Goal: Task Accomplishment & Management: Complete application form

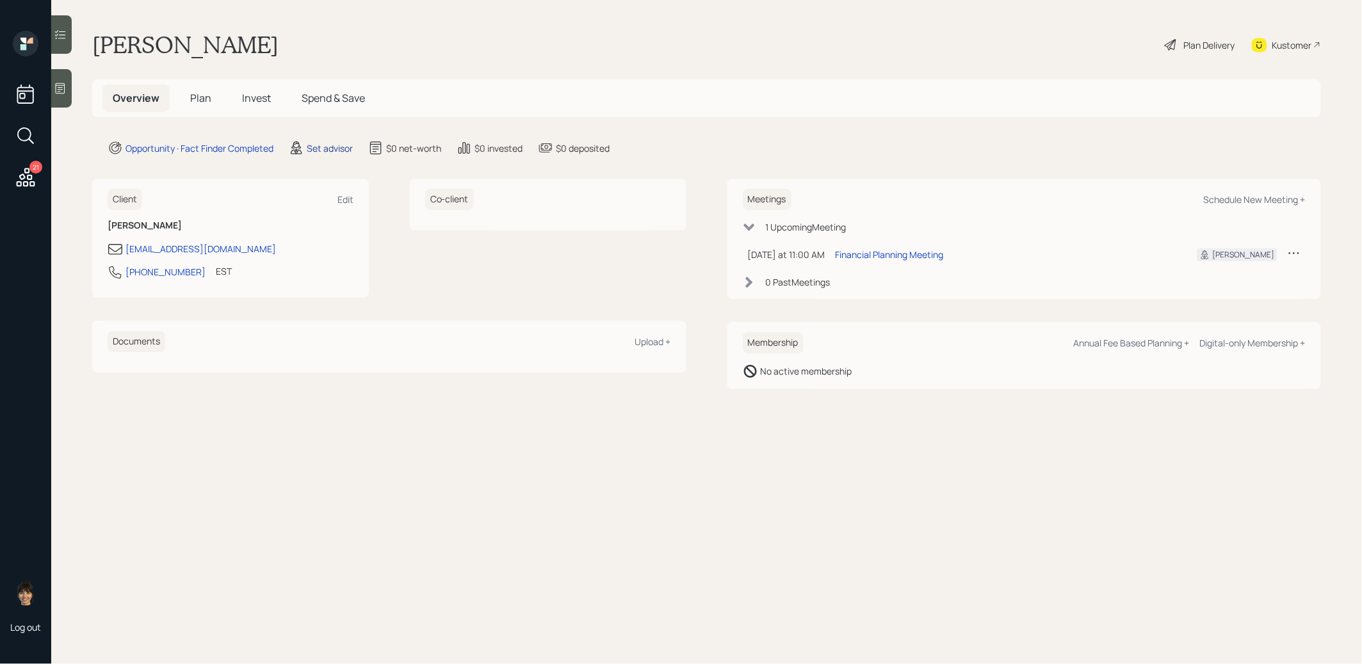
click at [332, 147] on div "Set advisor" at bounding box center [330, 147] width 46 height 13
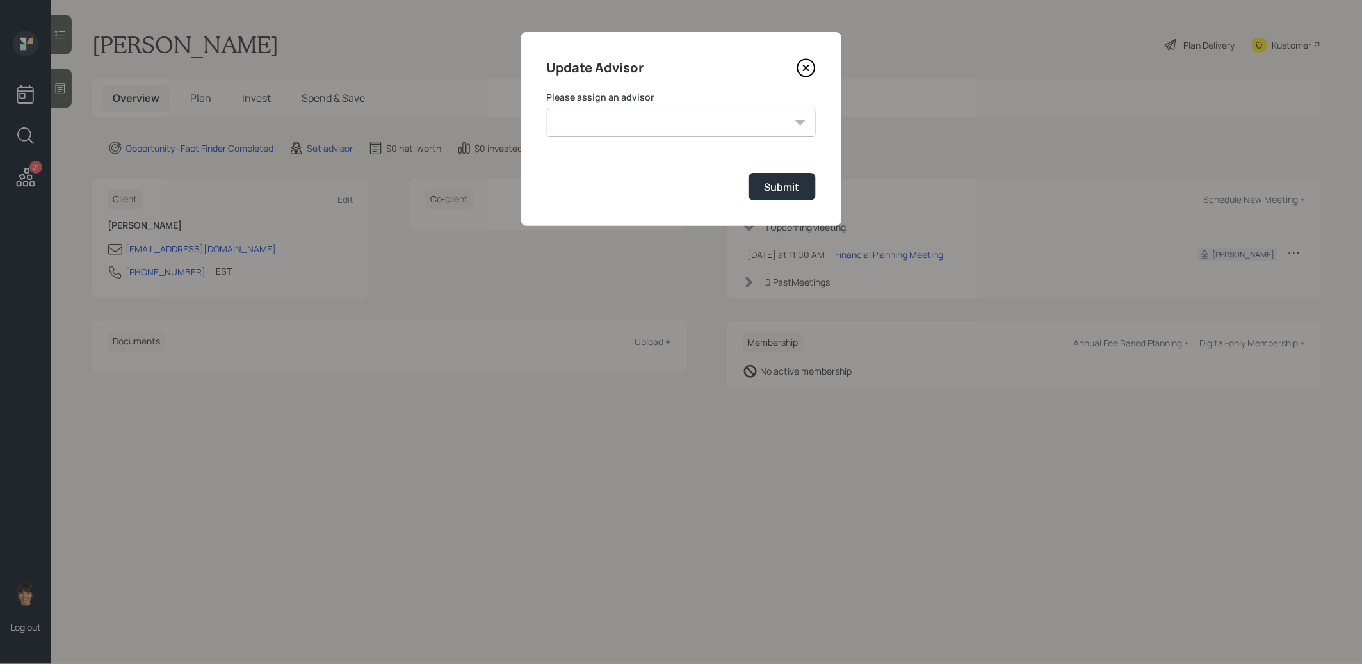
click at [718, 122] on select "[PERSON_NAME] [PERSON_NAME] [PERSON_NAME] [PERSON_NAME] End [PERSON_NAME] [PERS…" at bounding box center [681, 123] width 269 height 28
select select "8b79112e-3cfb-44f9-89e7-15267fe946c1"
click at [547, 109] on select "[PERSON_NAME] [PERSON_NAME] [PERSON_NAME] [PERSON_NAME] End [PERSON_NAME] [PERS…" at bounding box center [681, 123] width 269 height 28
click at [805, 180] on button "Submit" at bounding box center [781, 187] width 67 height 28
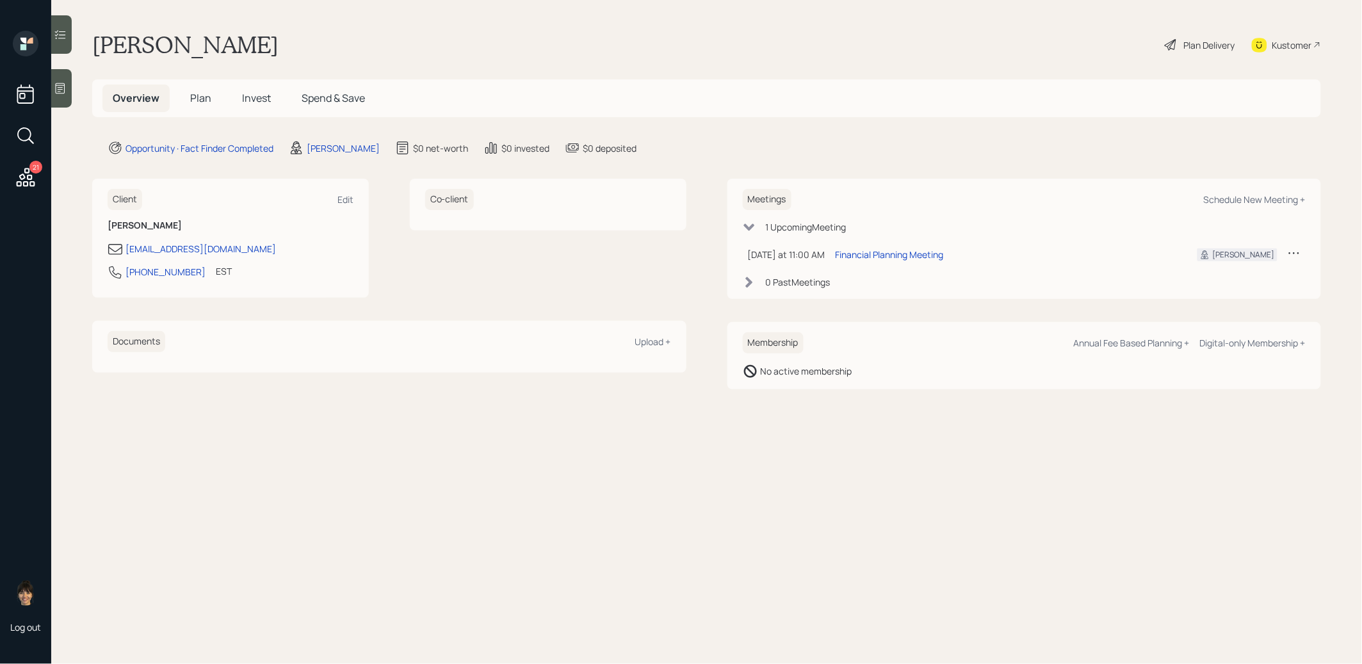
click at [61, 86] on icon at bounding box center [60, 88] width 13 height 13
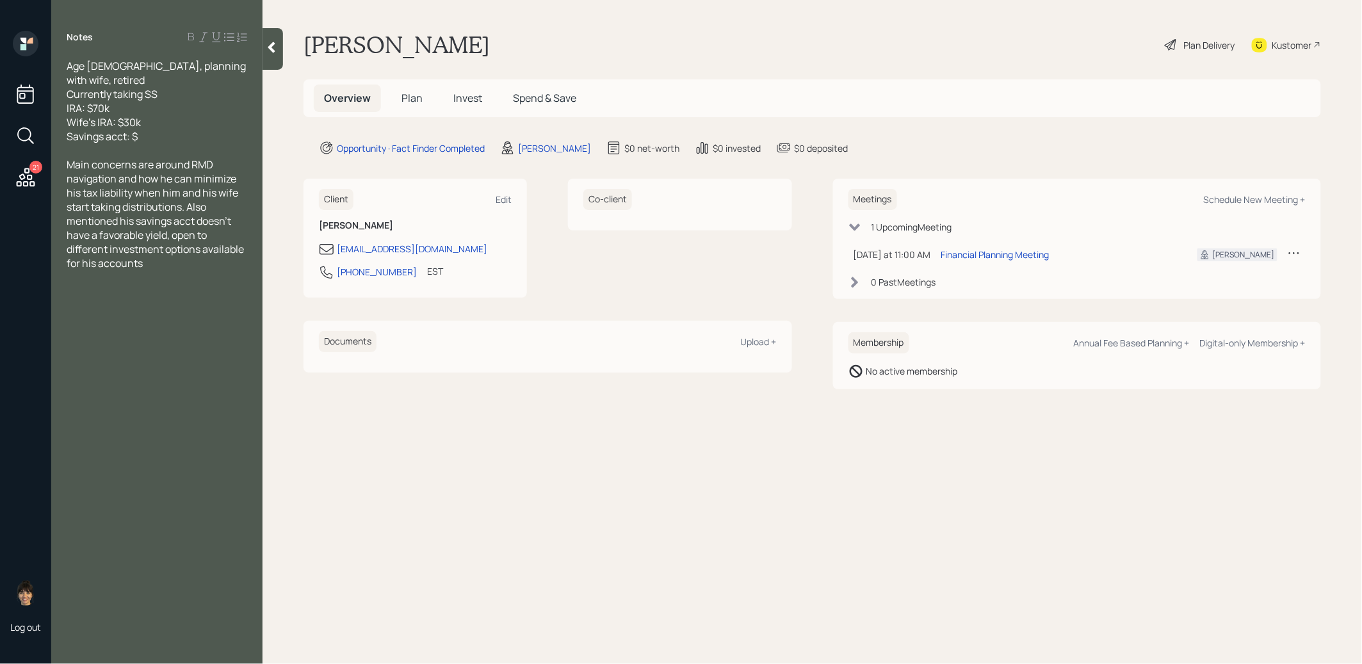
click at [415, 93] on span "Plan" at bounding box center [411, 98] width 21 height 14
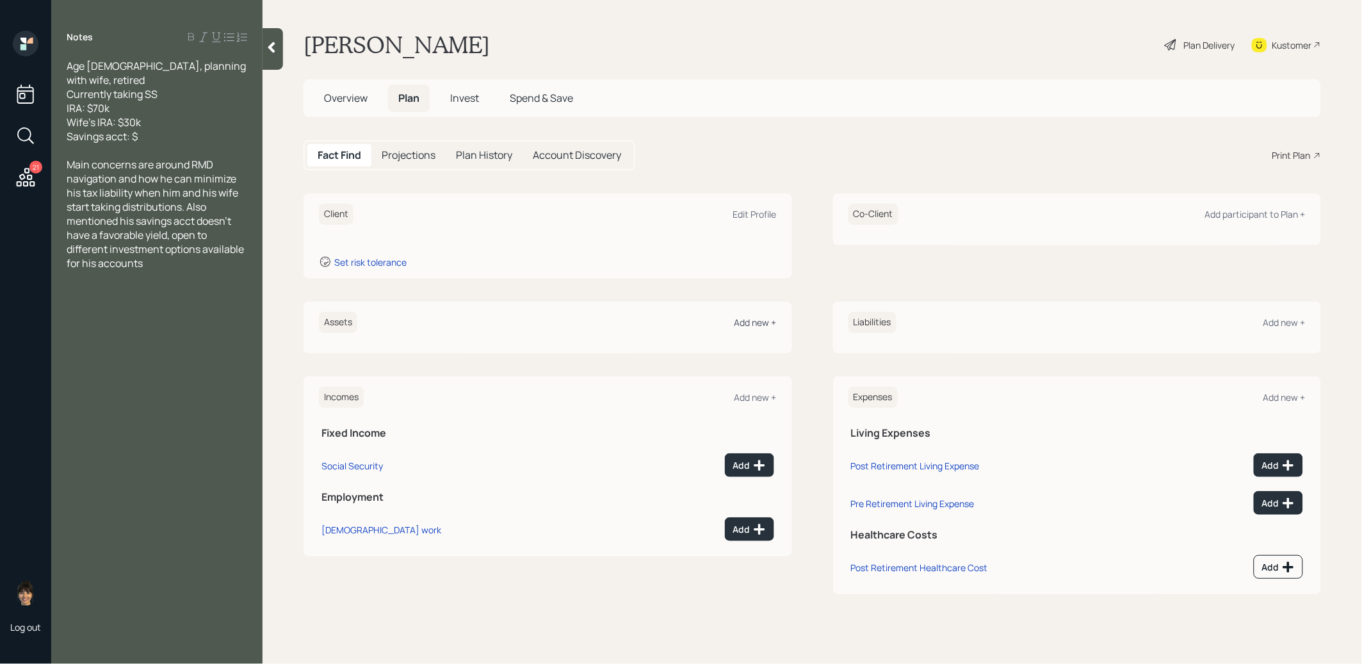
click at [760, 319] on div "Add new +" at bounding box center [755, 322] width 42 height 12
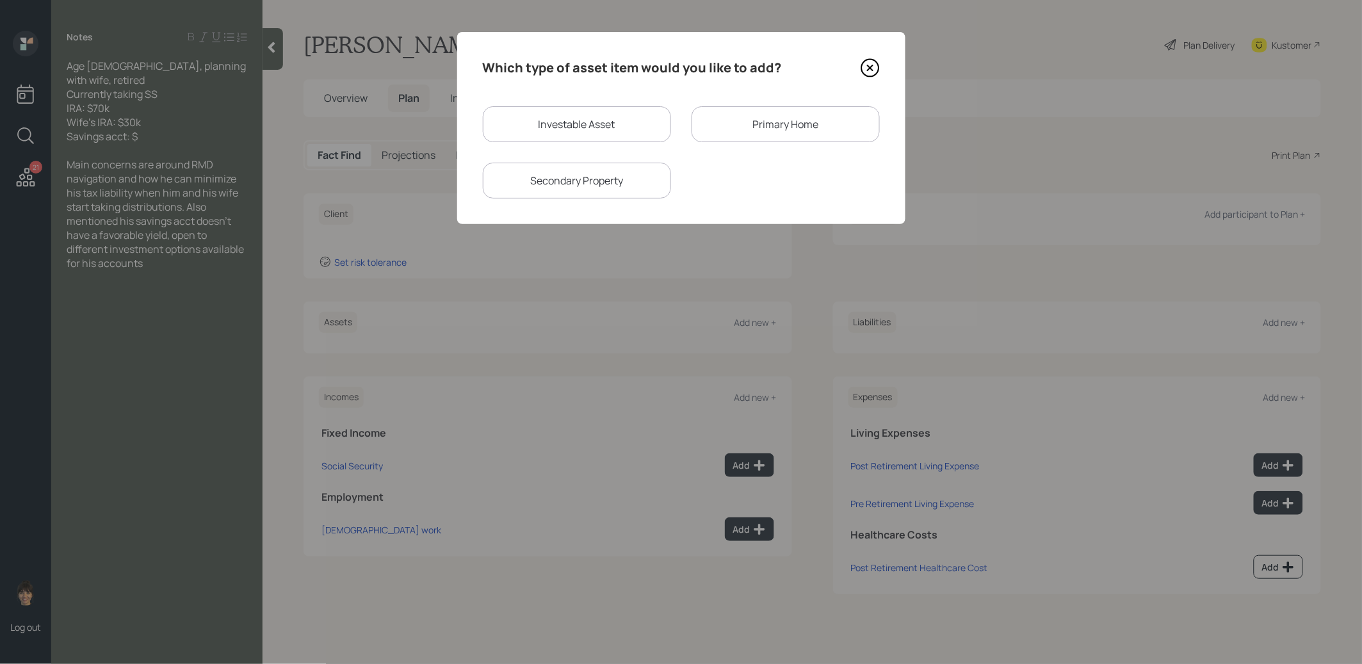
click at [602, 120] on div "Investable Asset" at bounding box center [577, 124] width 188 height 36
select select "taxable"
select select "balanced"
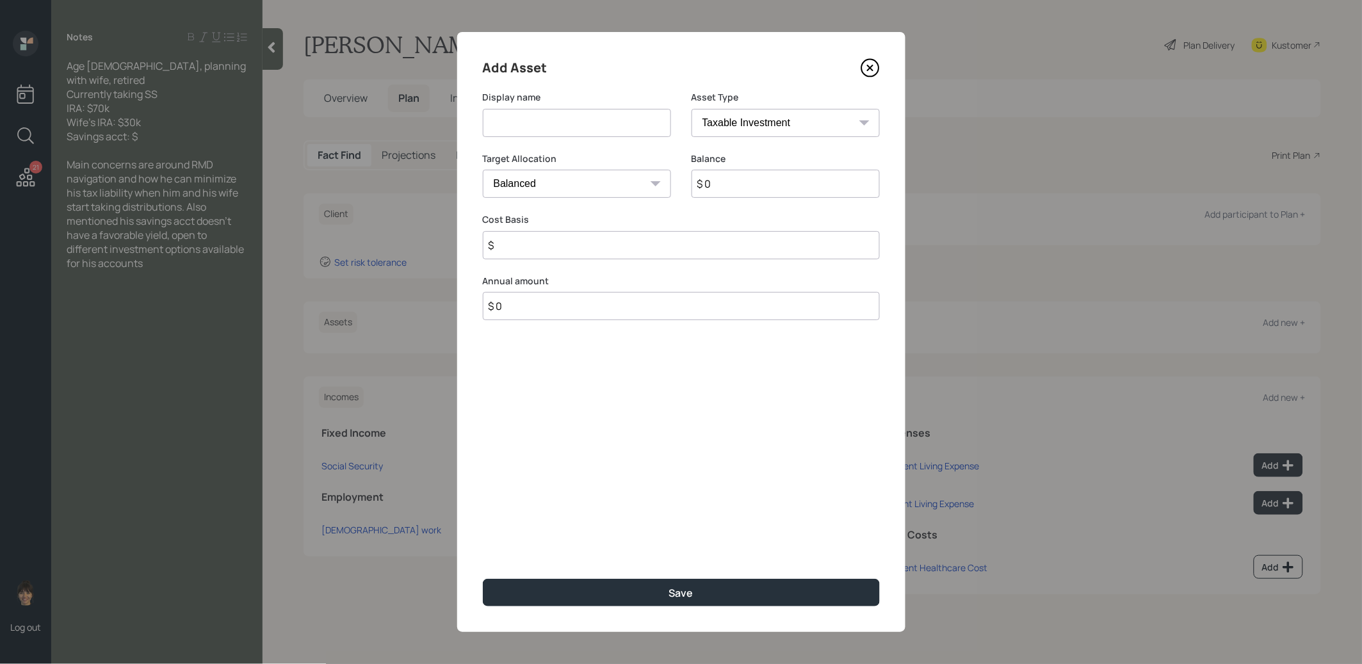
click at [600, 122] on input at bounding box center [577, 123] width 188 height 28
type input "IRA"
click at [781, 123] on select "SEP [PERSON_NAME] IRA 401(k) [PERSON_NAME] 401(k) 403(b) [PERSON_NAME] 403(b) 4…" at bounding box center [785, 123] width 188 height 28
select select "ira"
click at [691, 109] on select "SEP [PERSON_NAME] IRA 401(k) [PERSON_NAME] 401(k) 403(b) [PERSON_NAME] 403(b) 4…" at bounding box center [785, 123] width 188 height 28
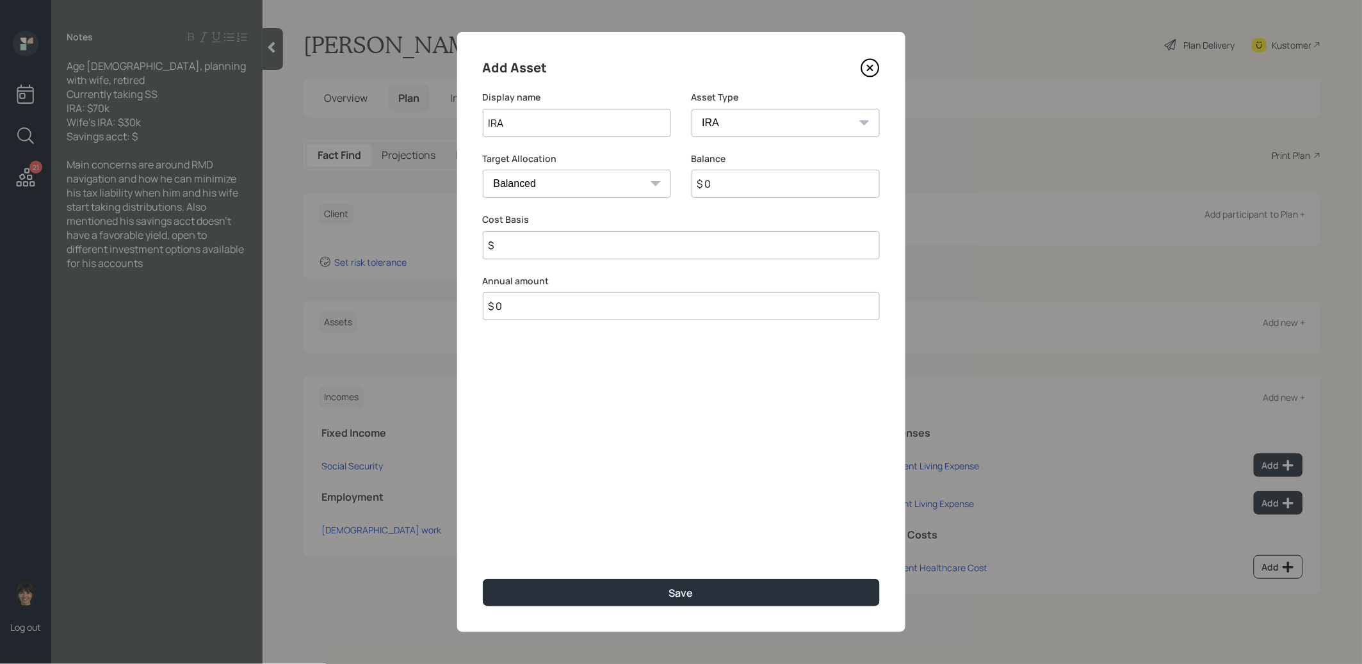
type input "$"
click at [734, 181] on input "$ 0" at bounding box center [785, 184] width 188 height 28
type input "$ 70,000"
click at [597, 253] on input "$" at bounding box center [681, 245] width 397 height 28
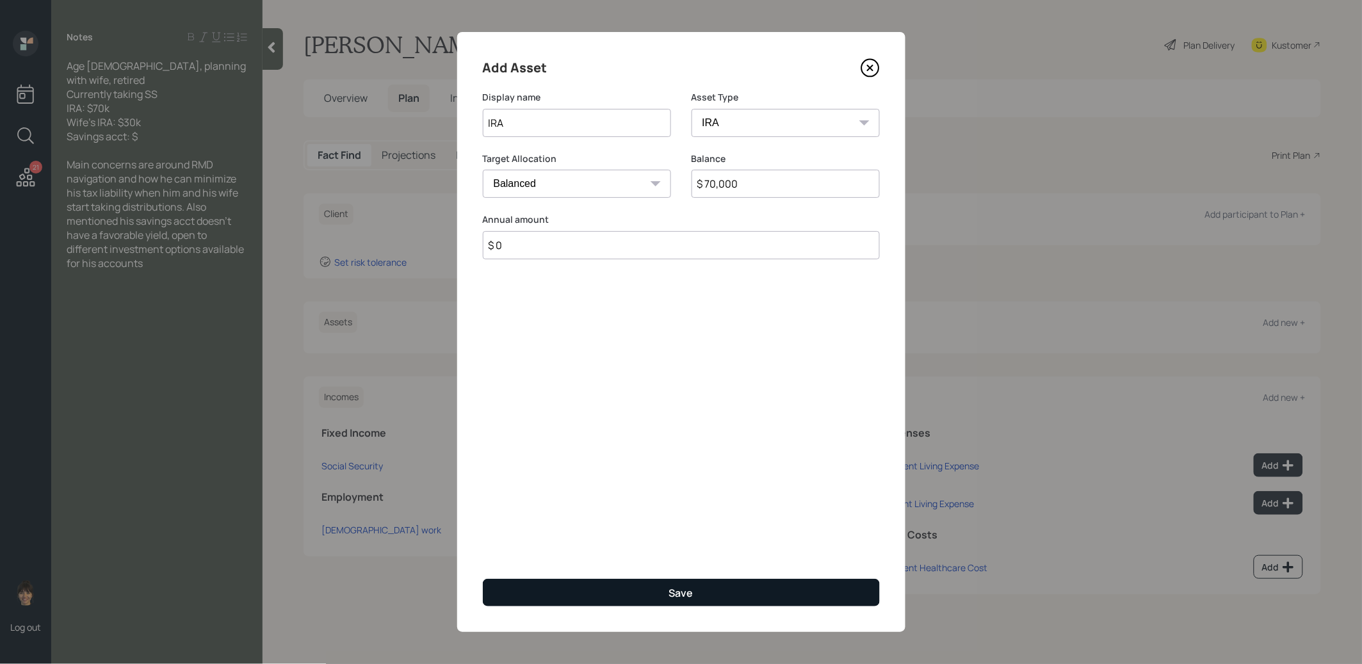
type input "$ 0"
click at [643, 597] on button "Save" at bounding box center [681, 593] width 397 height 28
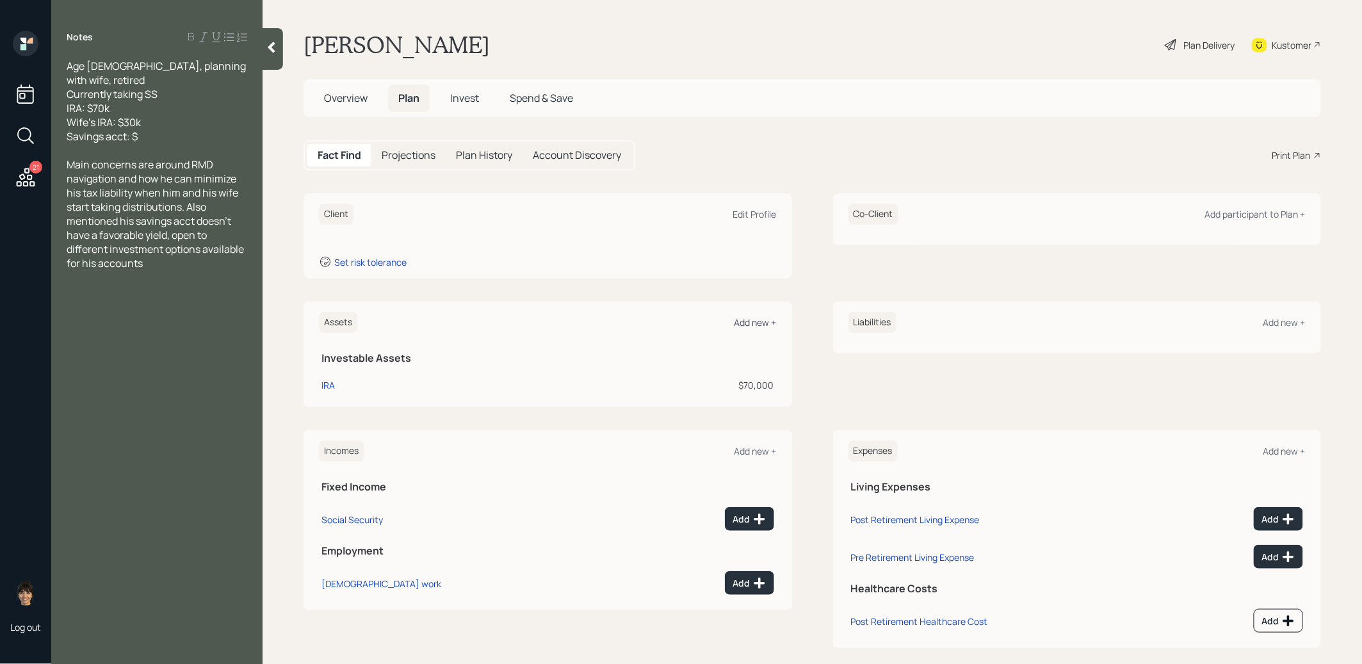
click at [746, 321] on div "Add new +" at bounding box center [755, 322] width 42 height 12
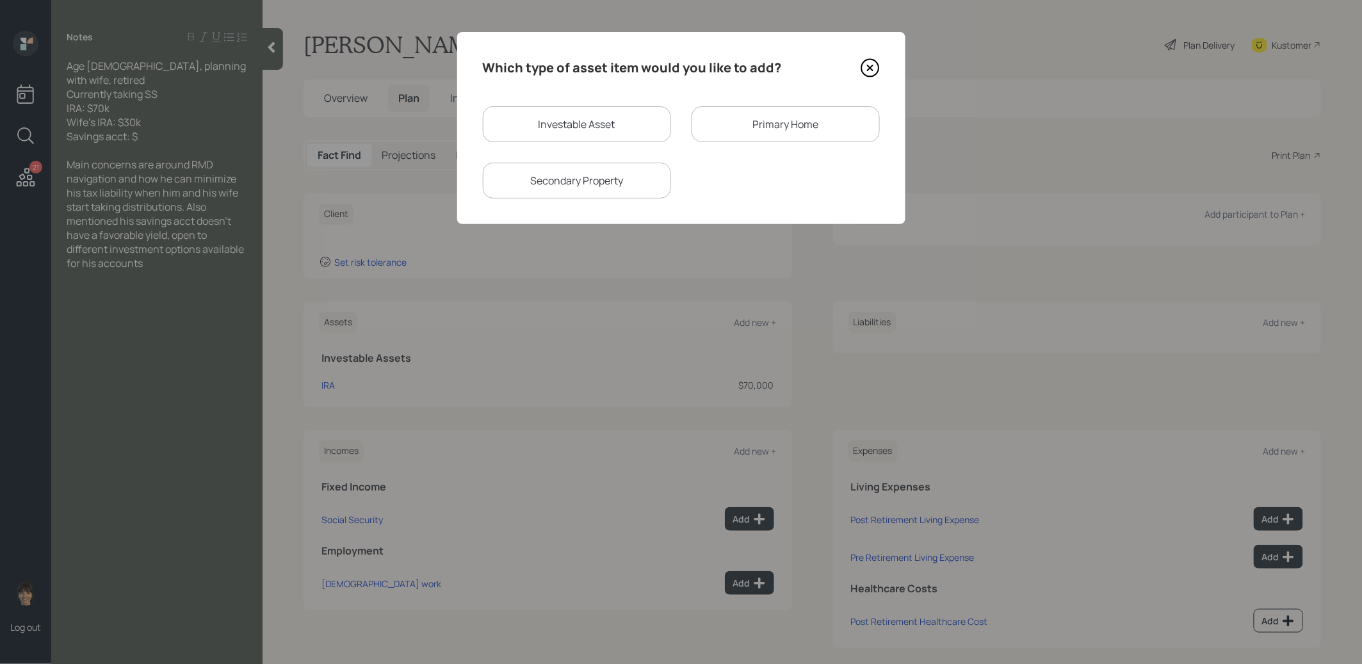
click at [577, 115] on div "Investable Asset" at bounding box center [577, 124] width 188 height 36
select select "taxable"
select select "balanced"
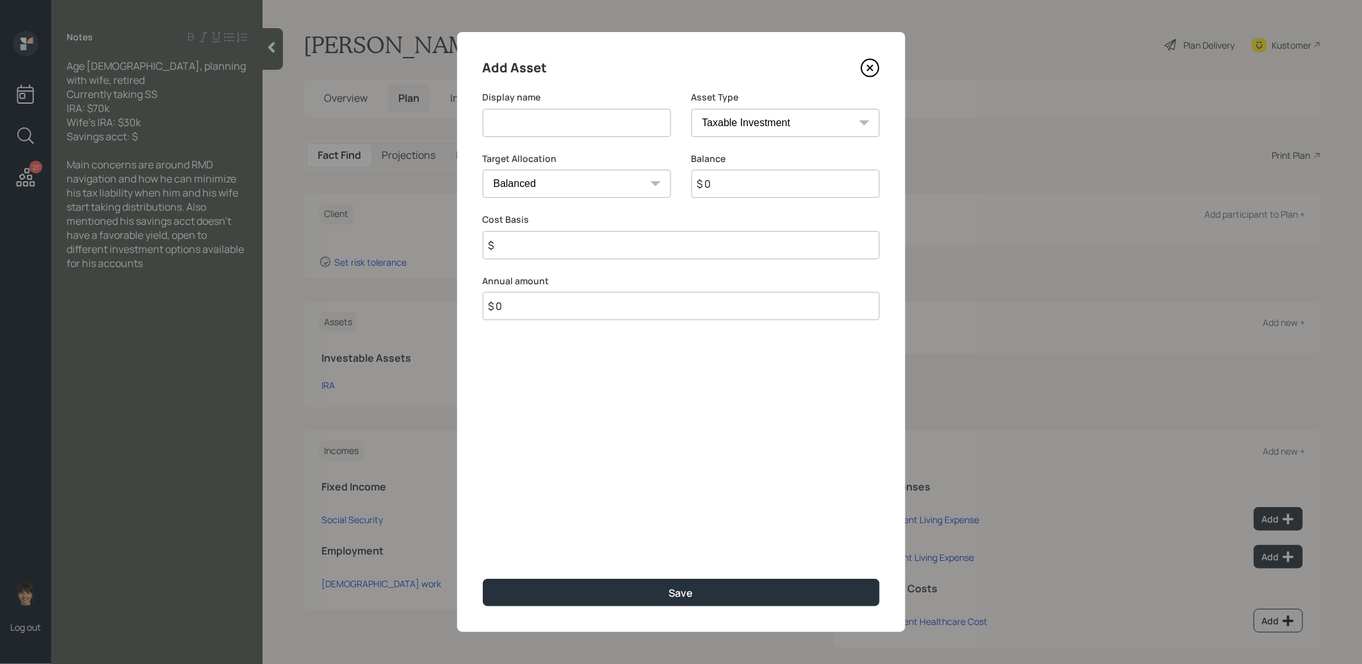
click at [573, 127] on input at bounding box center [577, 123] width 188 height 28
type input "IRA - Spouse"
click at [738, 185] on input "$ 0" at bounding box center [785, 184] width 188 height 28
type input "$ 30,000"
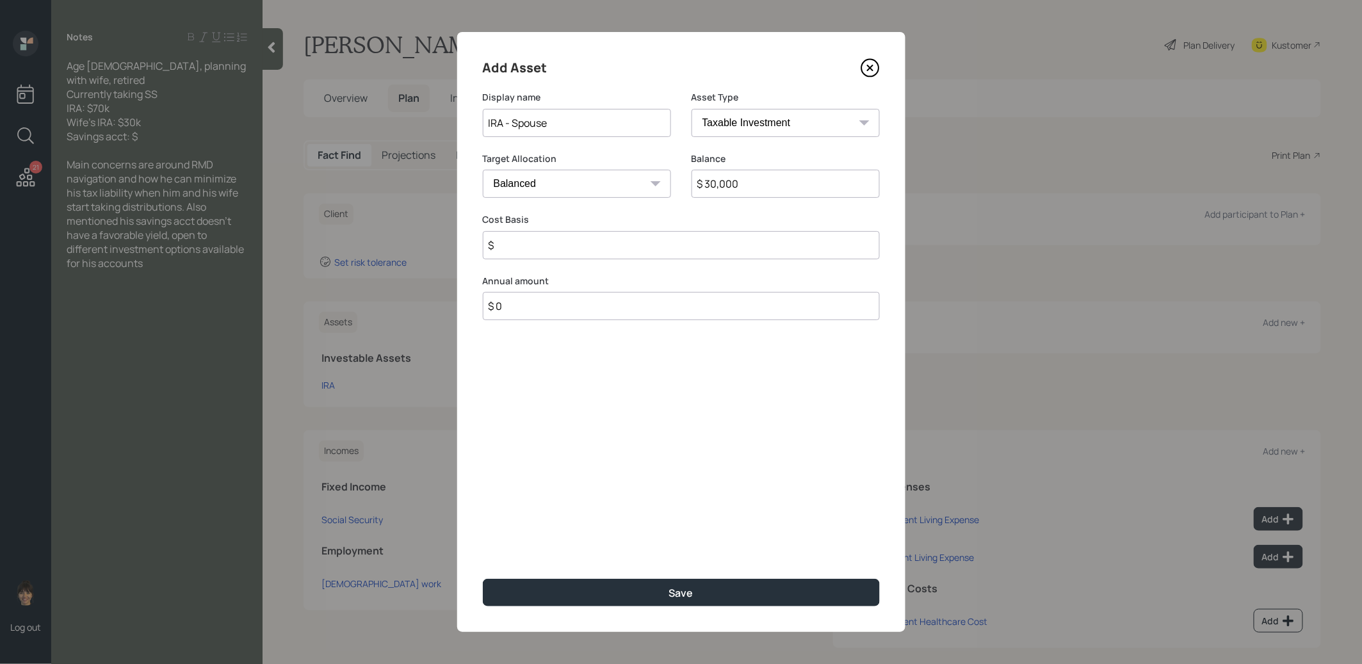
click at [607, 239] on input "$" at bounding box center [681, 245] width 397 height 28
type input "$ 0"
click at [592, 592] on button "Save" at bounding box center [681, 593] width 397 height 28
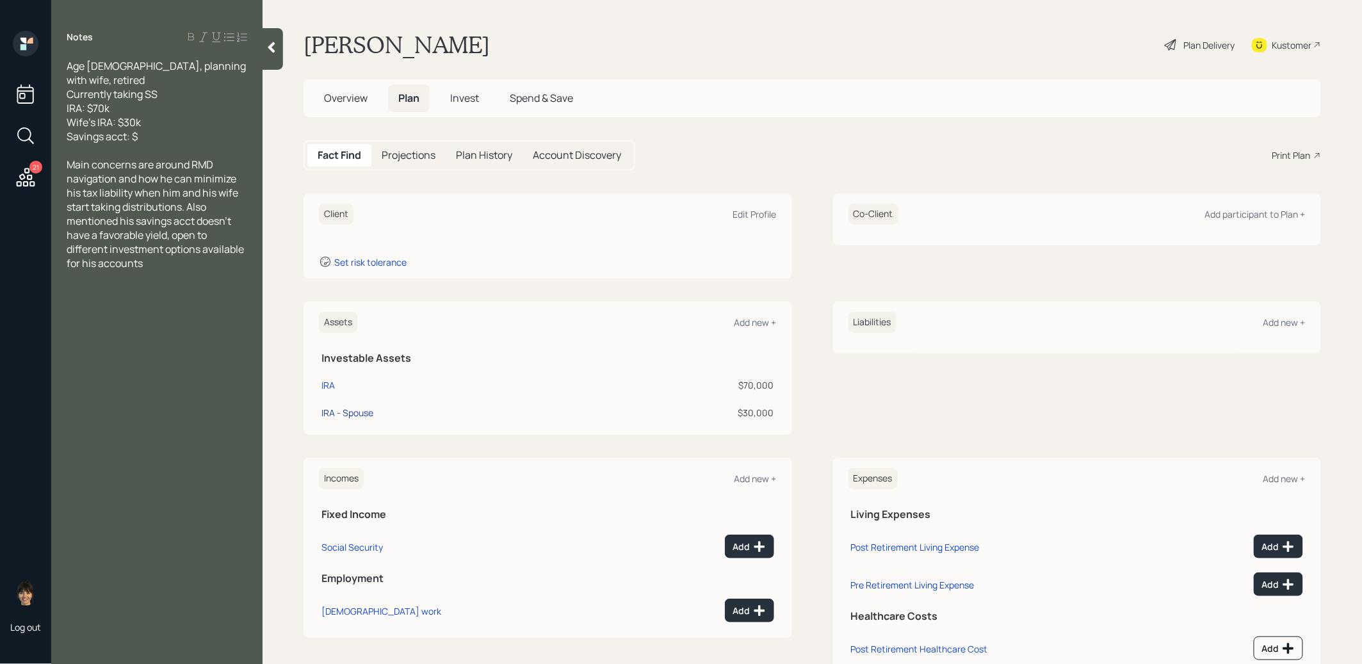
click at [338, 410] on div "IRA - Spouse" at bounding box center [347, 412] width 52 height 13
select select "taxable"
select select "balanced"
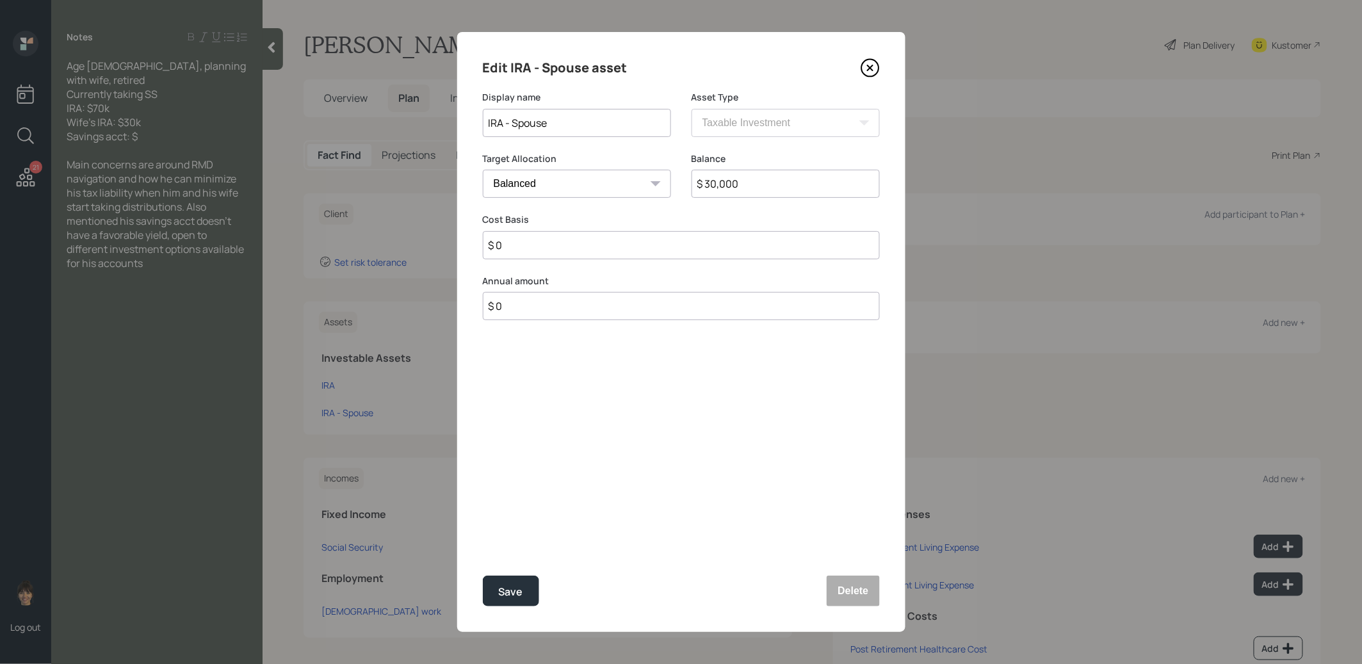
click at [869, 71] on icon at bounding box center [869, 67] width 19 height 19
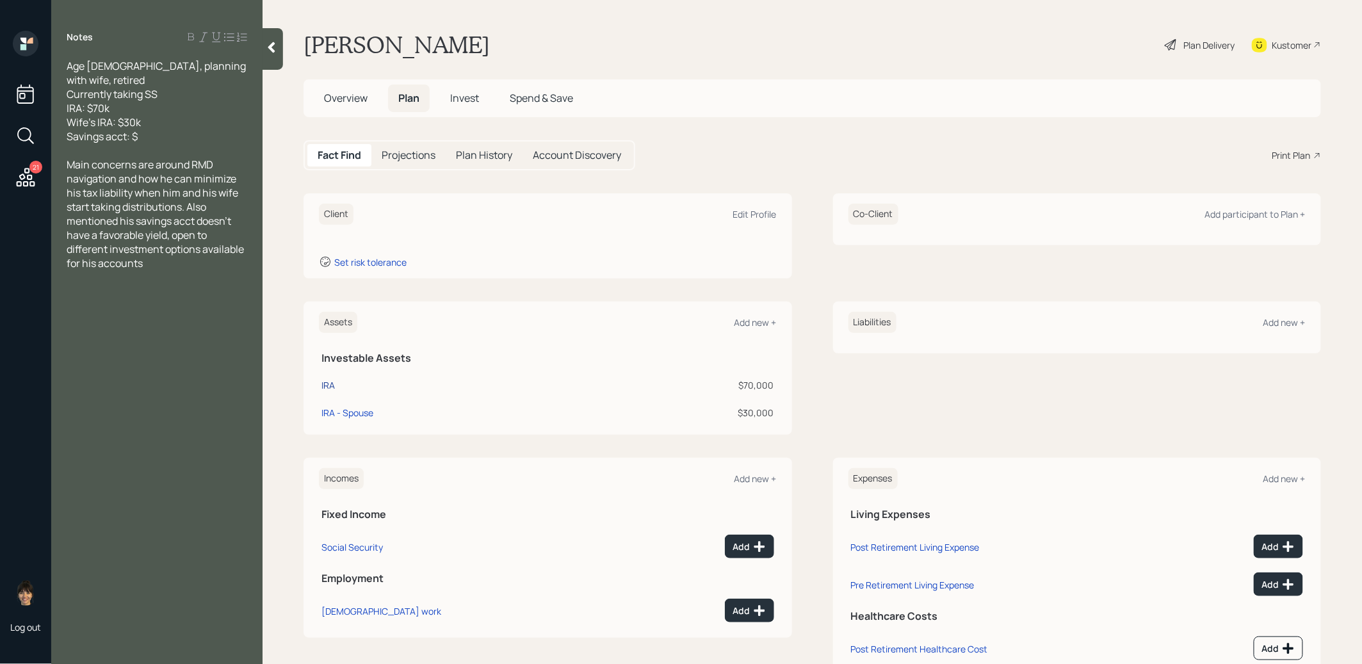
click at [330, 387] on div "IRA" at bounding box center [327, 384] width 13 height 13
select select "ira"
select select "balanced"
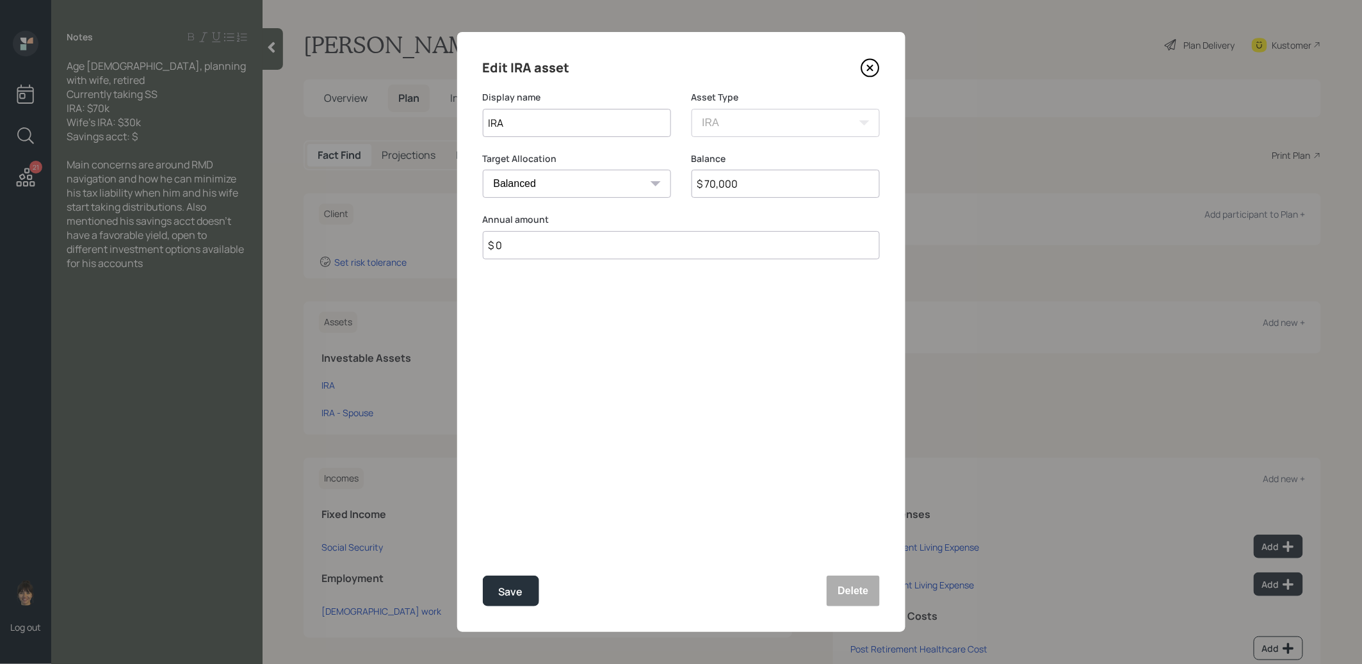
click at [880, 69] on div "Edit IRA asset Display name IRA Asset Type SEP [PERSON_NAME] IRA 401(k) [PERSON…" at bounding box center [681, 332] width 448 height 600
click at [867, 69] on icon at bounding box center [869, 67] width 5 height 5
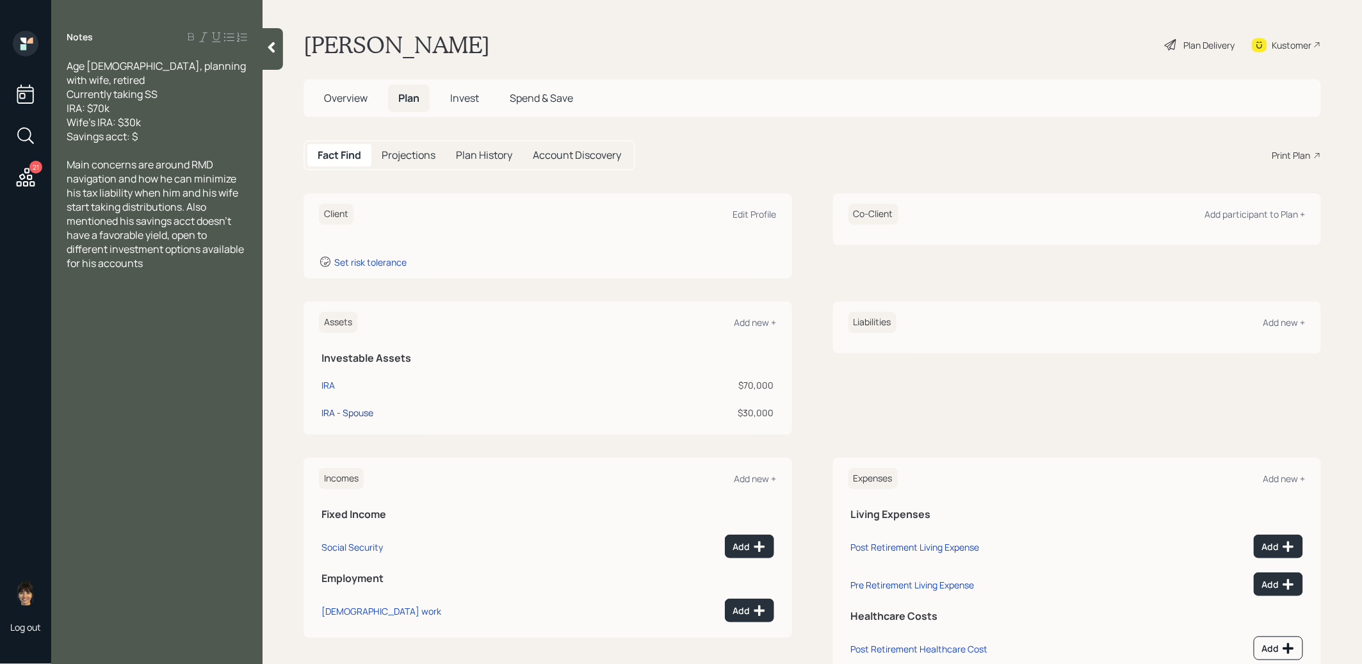
click at [325, 407] on div "IRA - Spouse" at bounding box center [347, 412] width 52 height 13
select select "taxable"
select select "balanced"
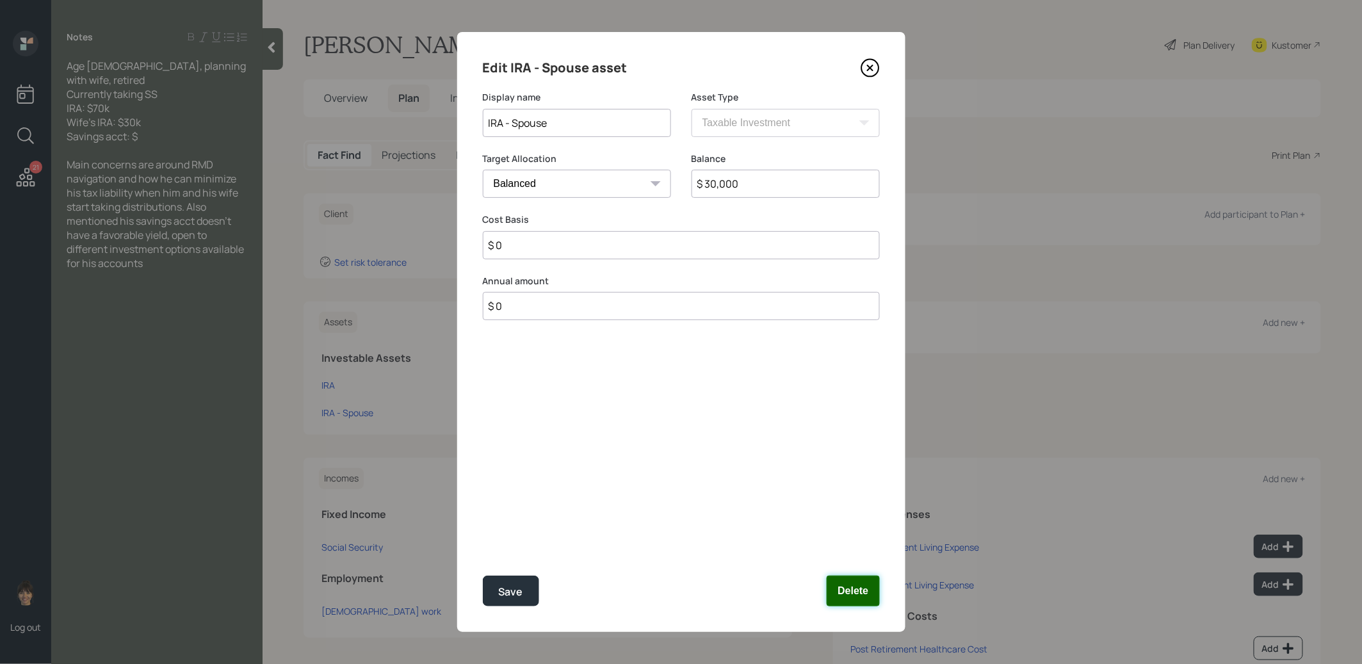
click at [856, 593] on button "Delete" at bounding box center [853, 591] width 52 height 31
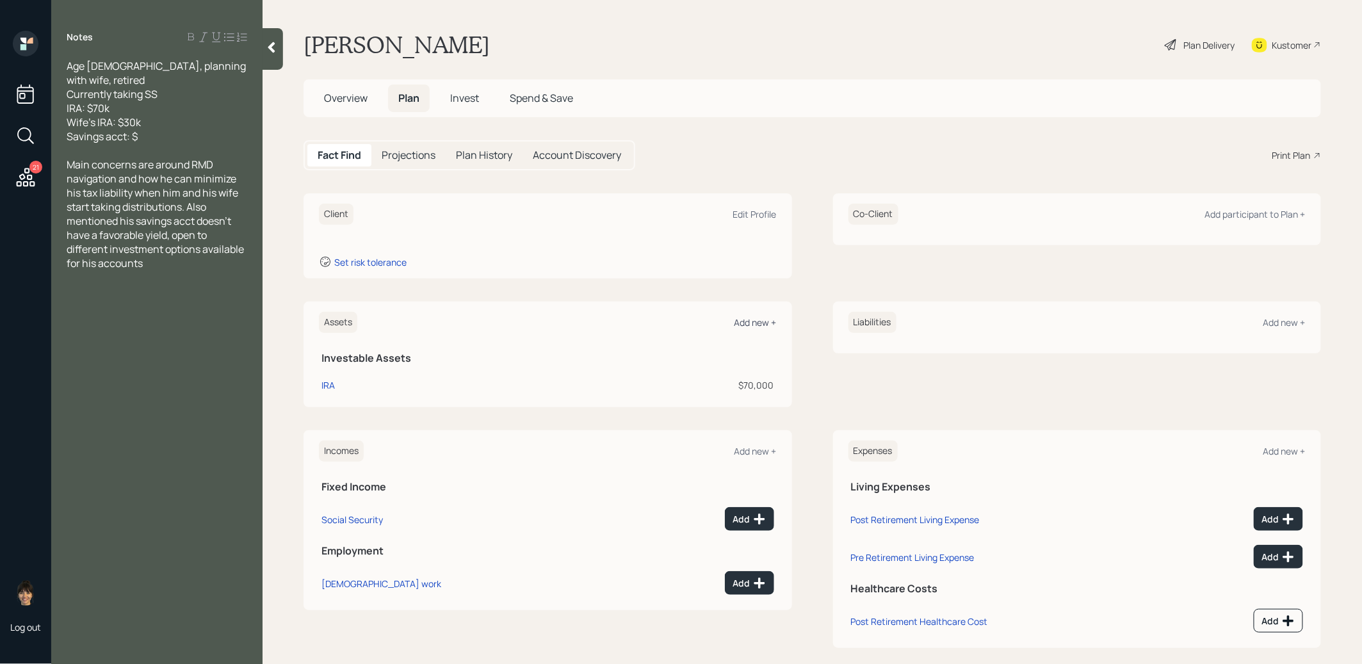
click at [759, 317] on div "Add new +" at bounding box center [755, 322] width 42 height 12
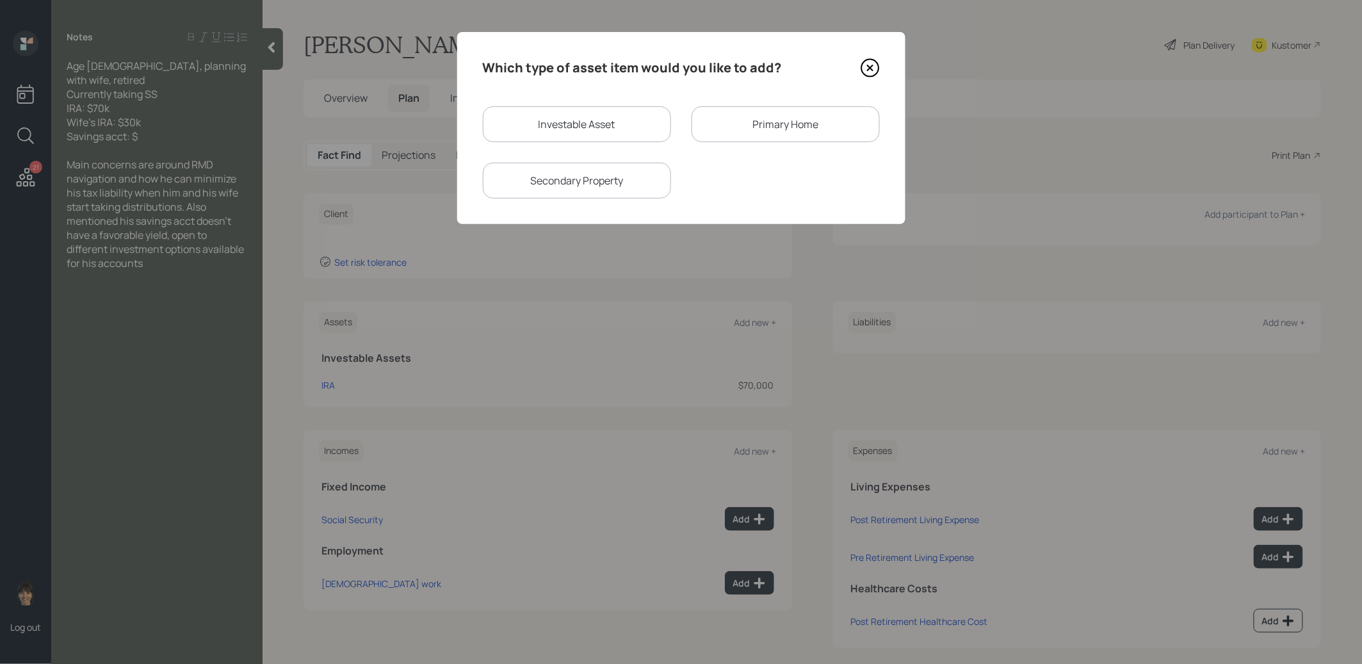
click at [599, 120] on div "Investable Asset" at bounding box center [577, 124] width 188 height 36
select select "taxable"
select select "balanced"
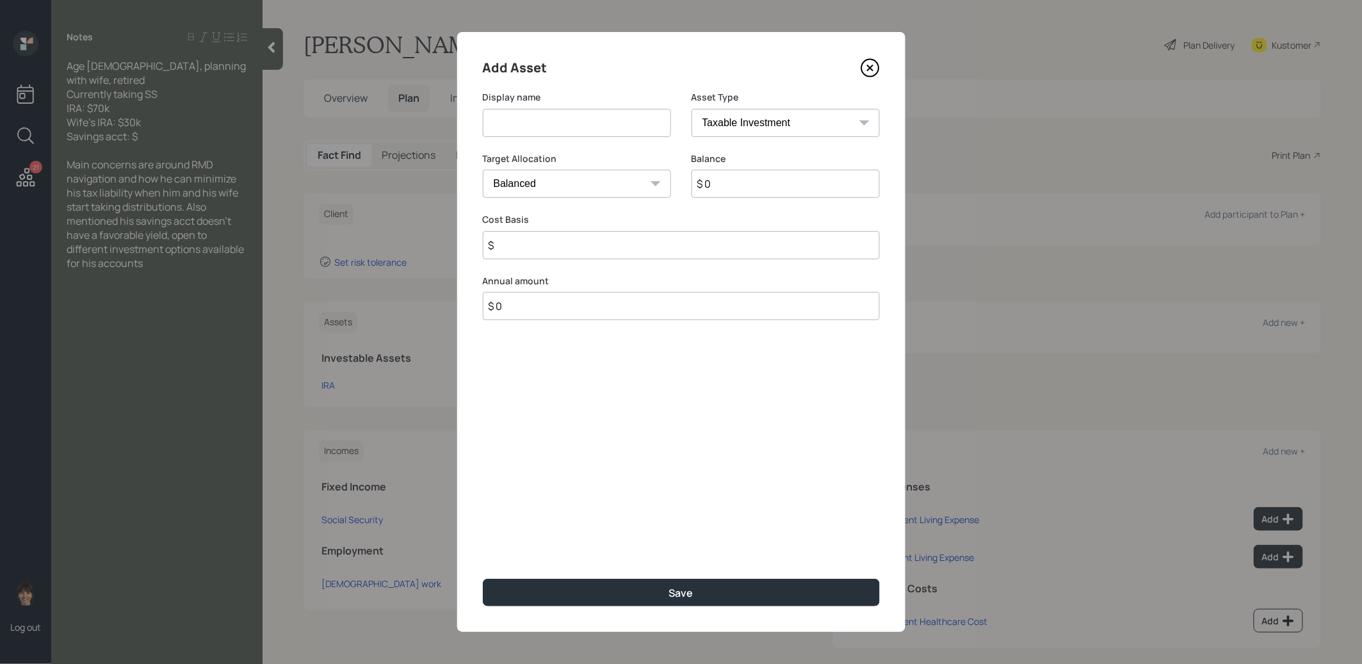
click at [592, 122] on input at bounding box center [577, 123] width 188 height 28
type input "IRA - Spouse"
click at [739, 188] on input "$ 0" at bounding box center [785, 184] width 188 height 28
type input "$ 30,000"
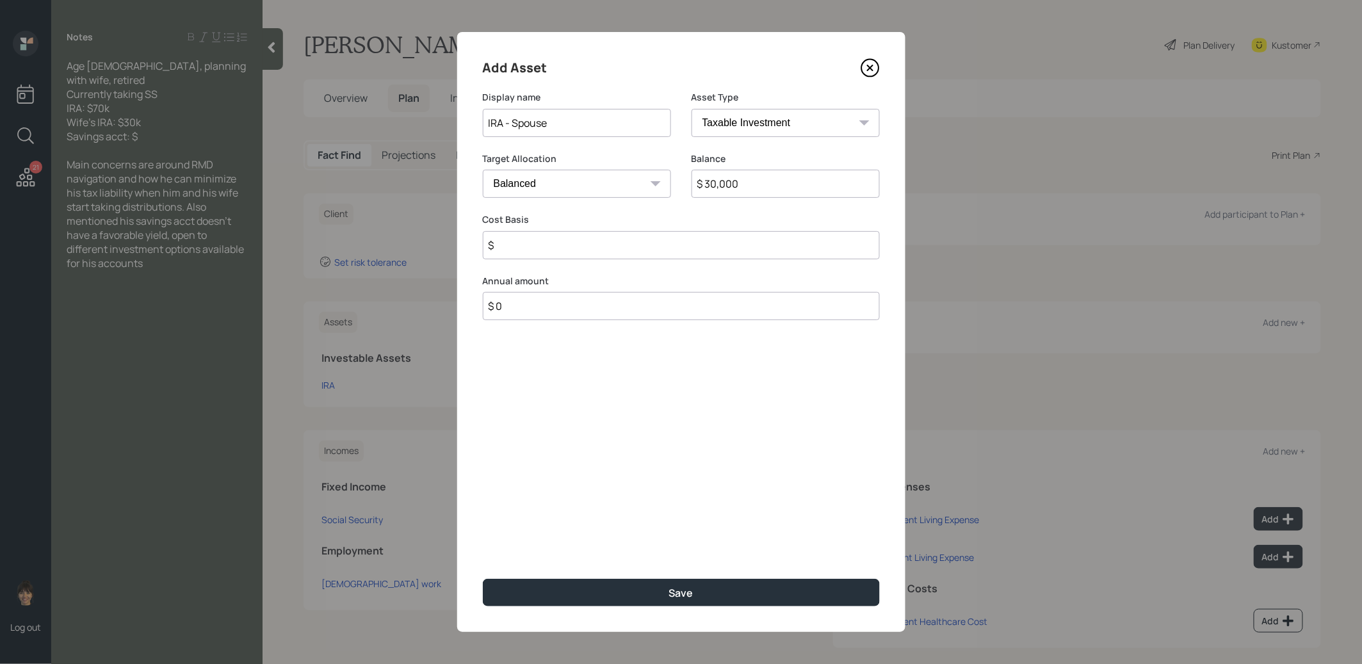
click at [729, 119] on select "SEP [PERSON_NAME] IRA 401(k) [PERSON_NAME] 401(k) 403(b) [PERSON_NAME] 403(b) 4…" at bounding box center [785, 123] width 188 height 28
select select "ira"
click at [691, 109] on select "SEP [PERSON_NAME] IRA 401(k) [PERSON_NAME] 401(k) 403(b) [PERSON_NAME] 403(b) 4…" at bounding box center [785, 123] width 188 height 28
click at [575, 246] on input "$" at bounding box center [681, 245] width 397 height 28
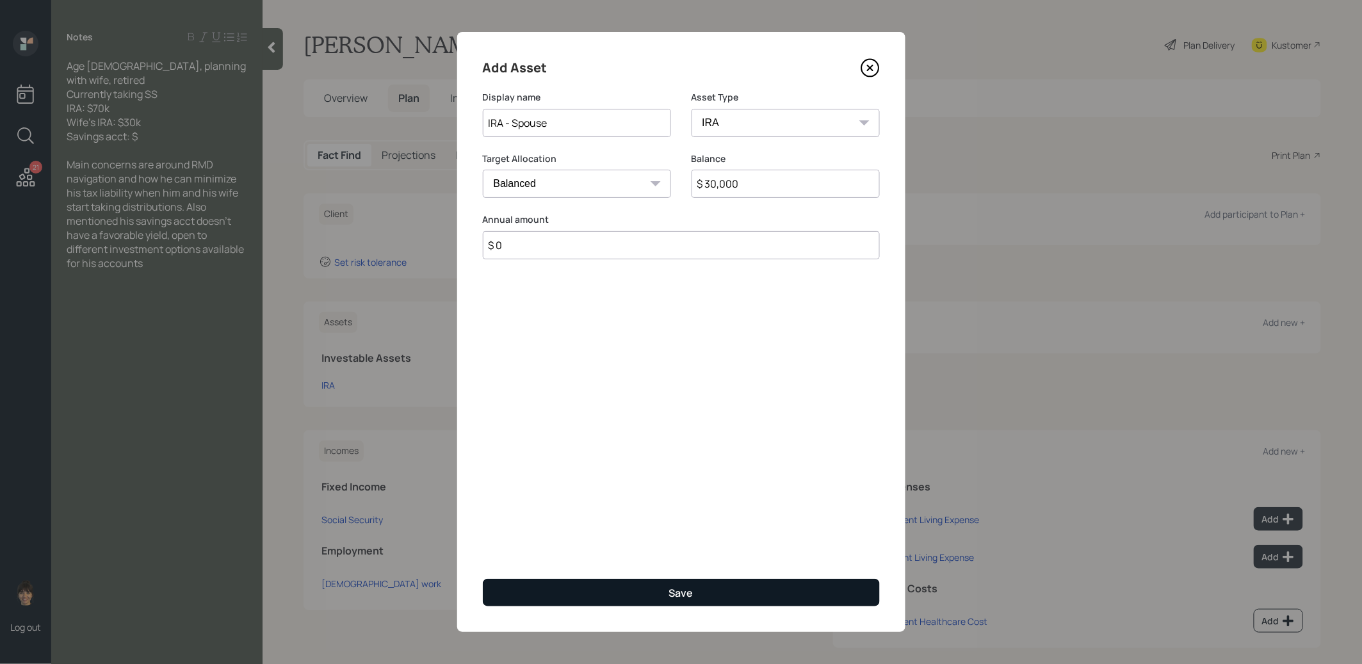
type input "$ 0"
click at [583, 592] on button "Save" at bounding box center [681, 593] width 397 height 28
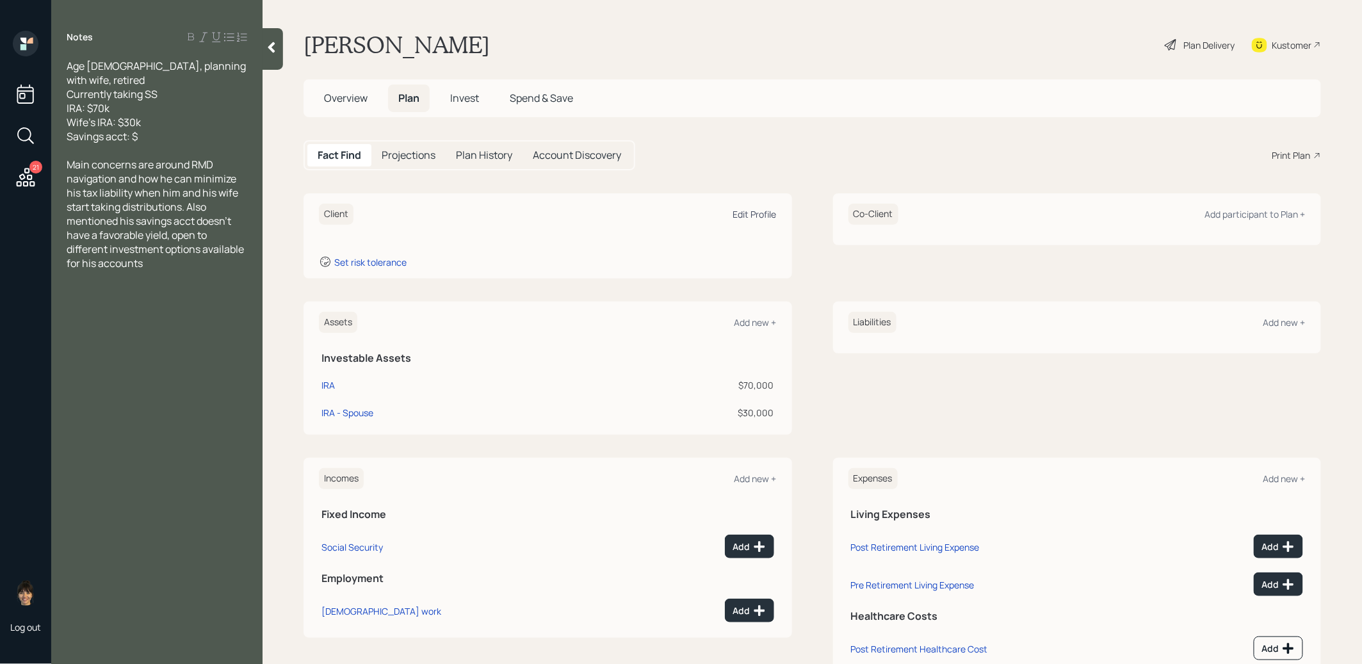
click at [764, 213] on div "Edit Profile" at bounding box center [755, 214] width 44 height 12
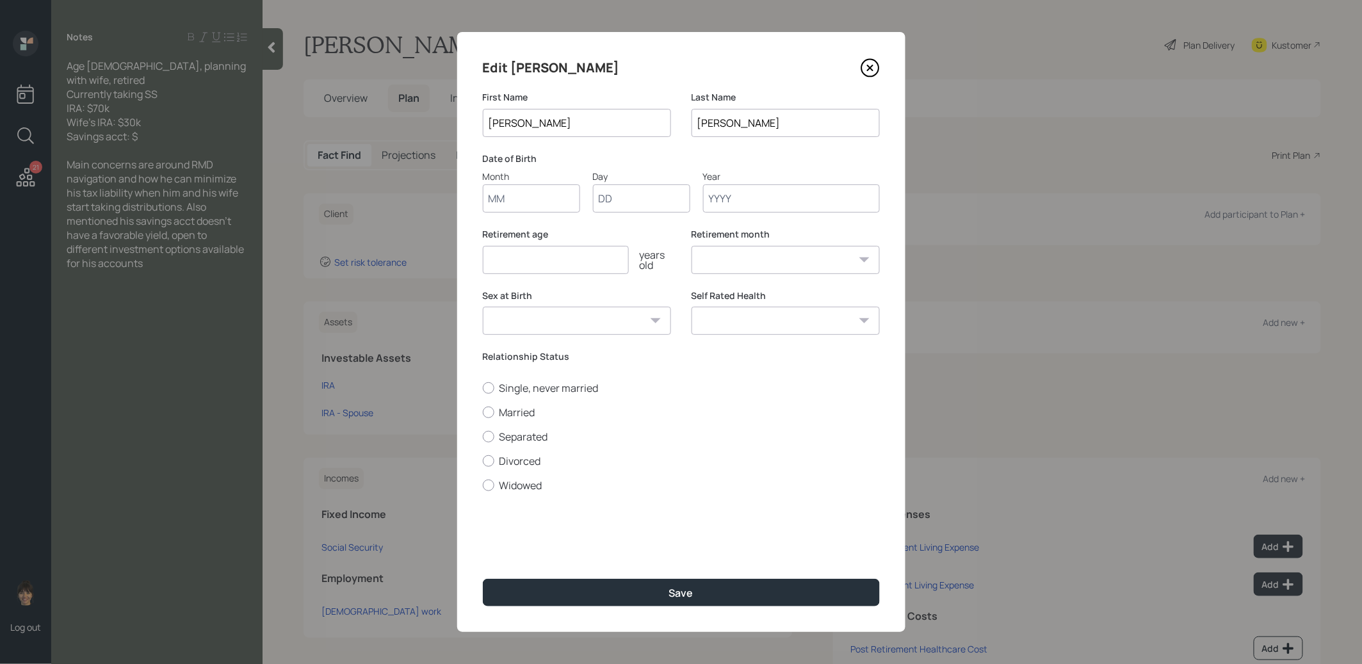
click at [557, 193] on input "Month" at bounding box center [531, 198] width 97 height 28
type input "01"
type input "1957"
select select "1"
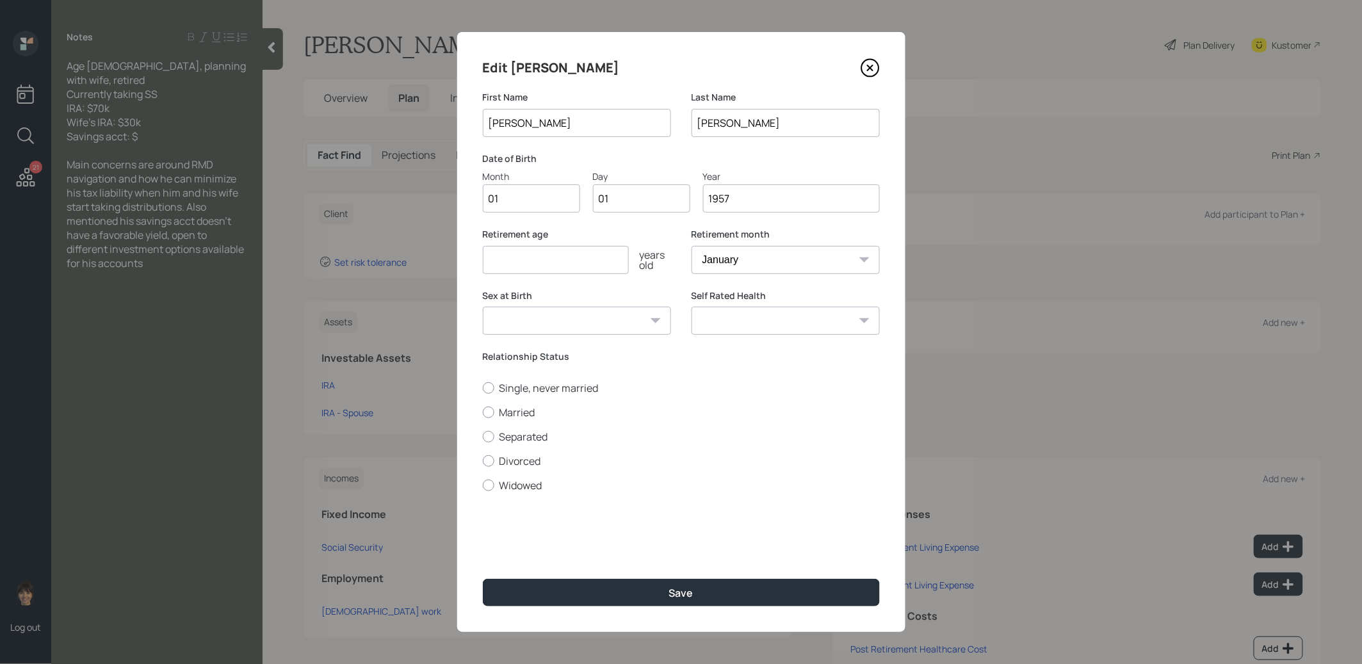
type input "1957"
click at [537, 266] on input "number" at bounding box center [556, 260] width 146 height 28
type input "67"
click at [488, 412] on div at bounding box center [489, 413] width 12 height 12
click at [483, 412] on input "Married" at bounding box center [482, 412] width 1 height 1
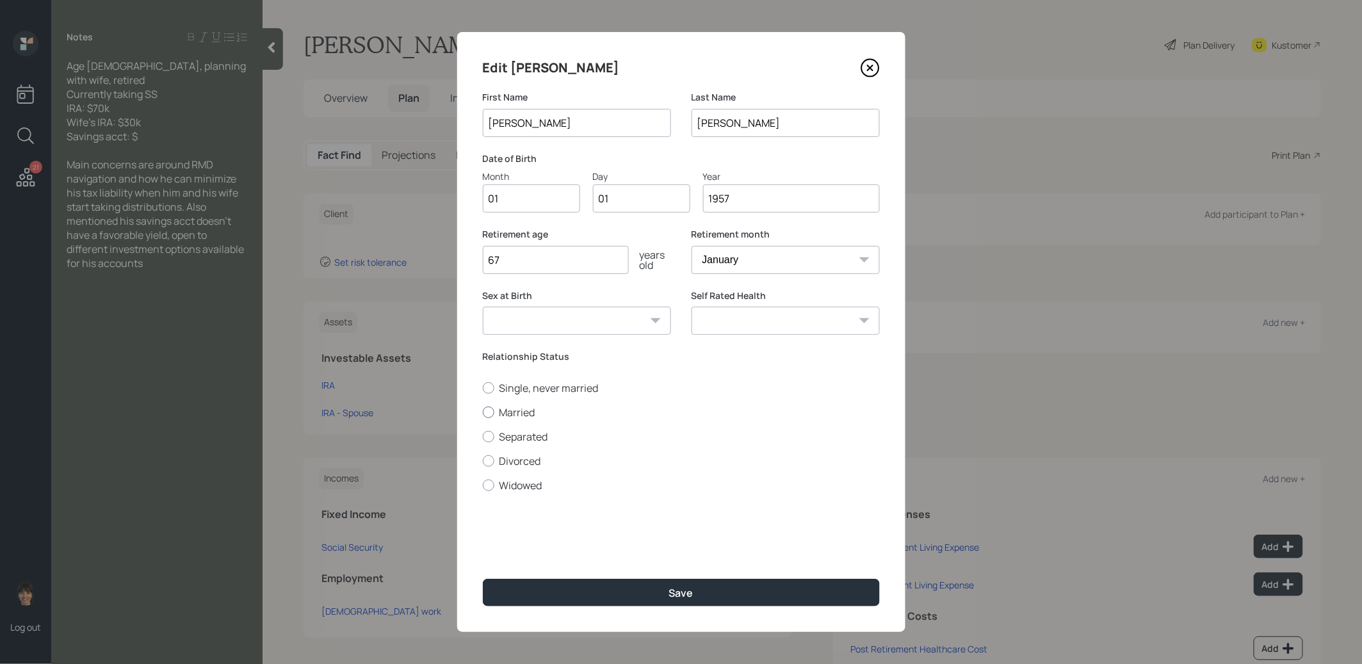
radio input "true"
click at [544, 592] on button "Save" at bounding box center [681, 593] width 397 height 28
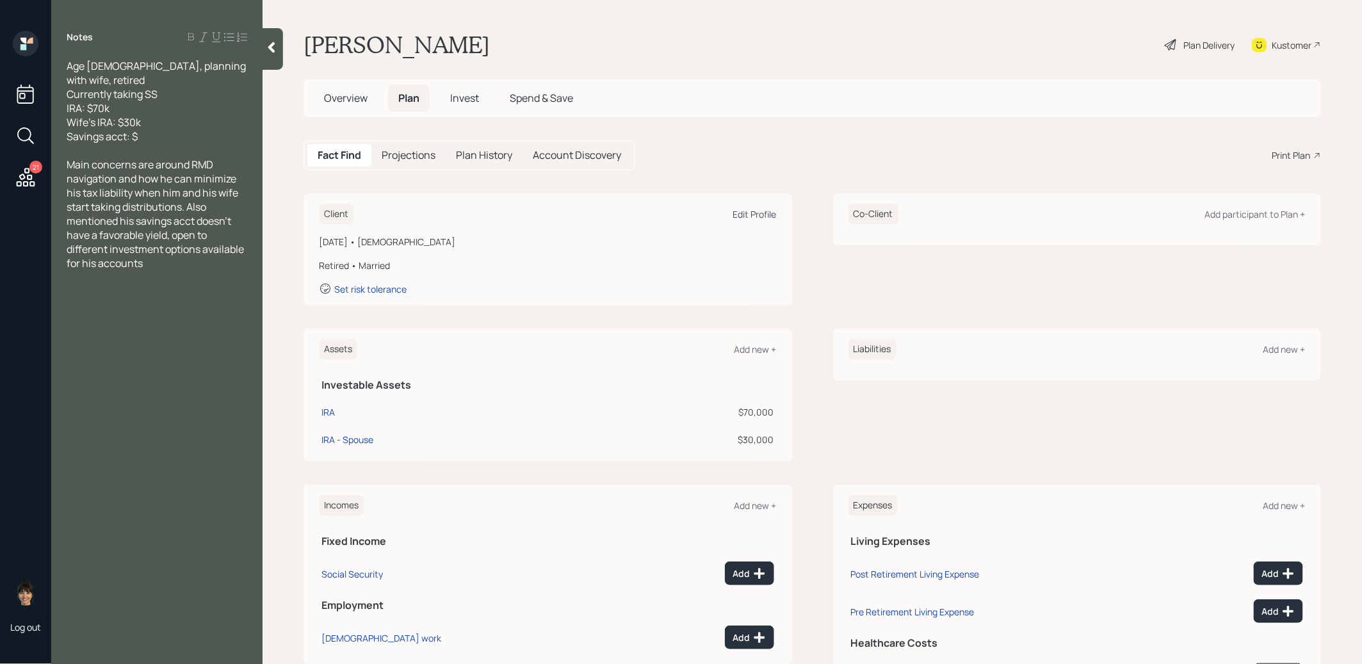
click at [770, 211] on div "Edit Profile" at bounding box center [755, 214] width 44 height 12
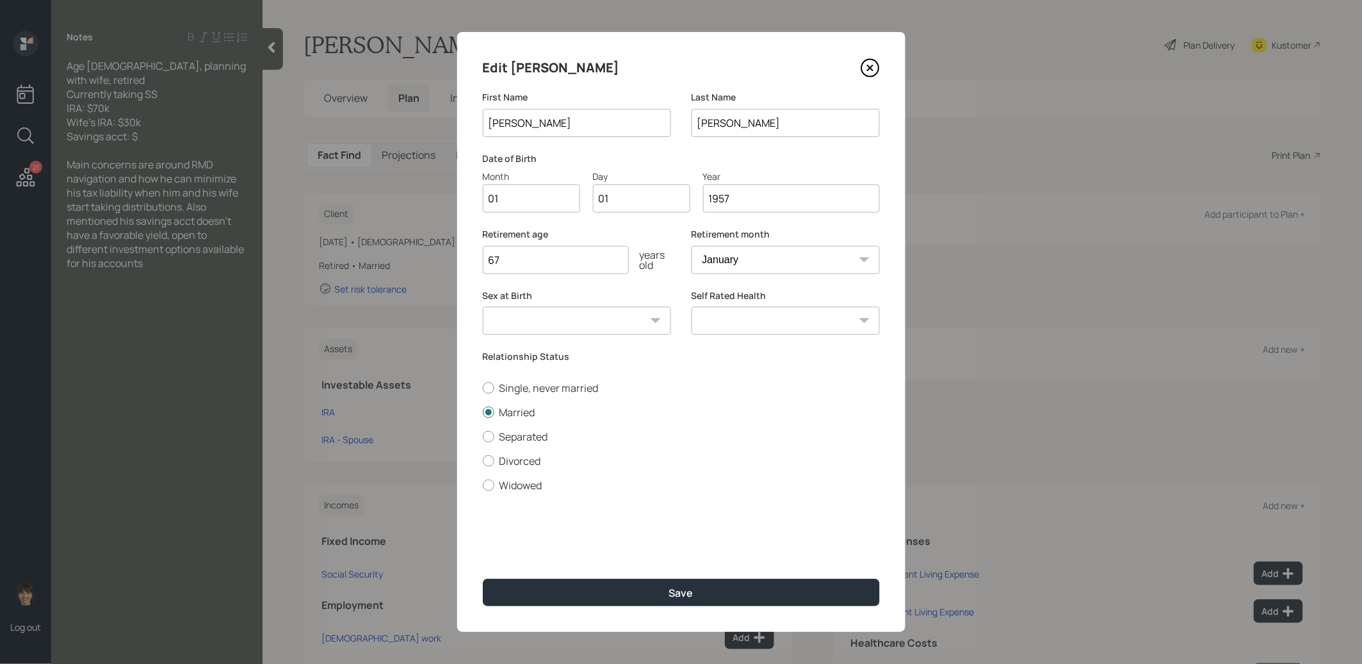
click at [761, 200] on input "1957" at bounding box center [791, 198] width 177 height 28
type input "1954"
click at [634, 584] on button "Save" at bounding box center [681, 593] width 397 height 28
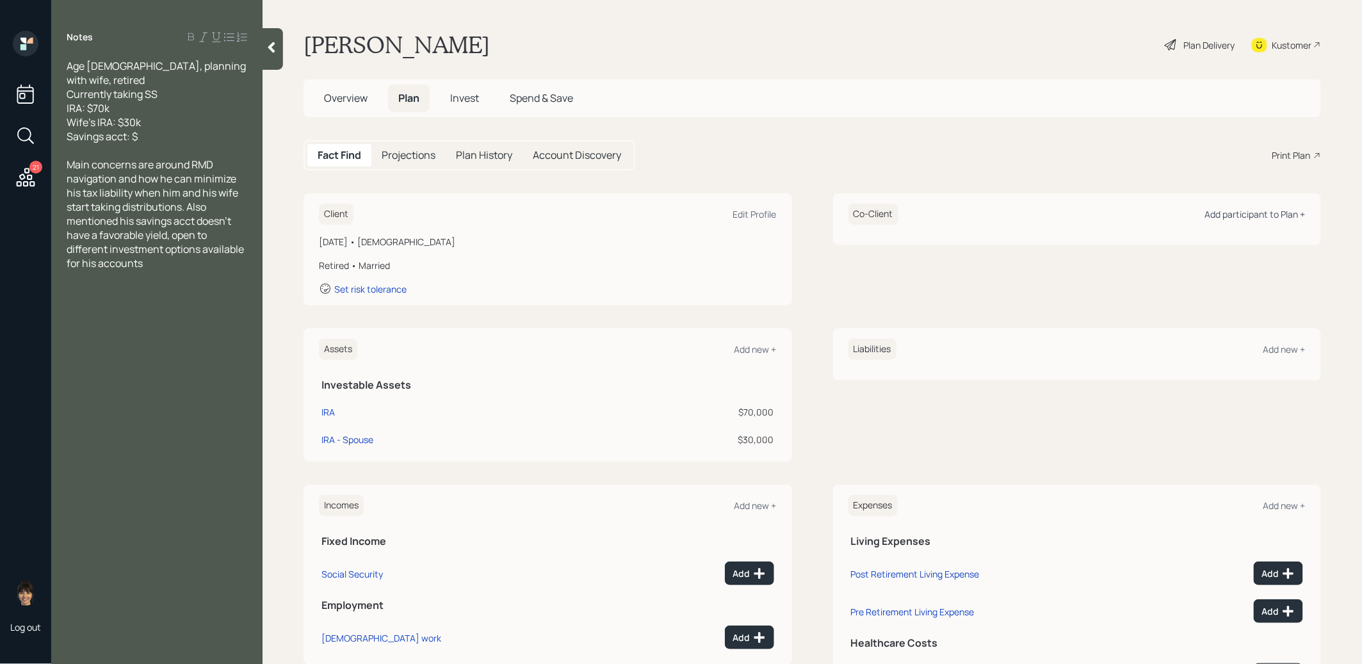
click at [1258, 214] on div "Add participant to Plan +" at bounding box center [1255, 214] width 101 height 12
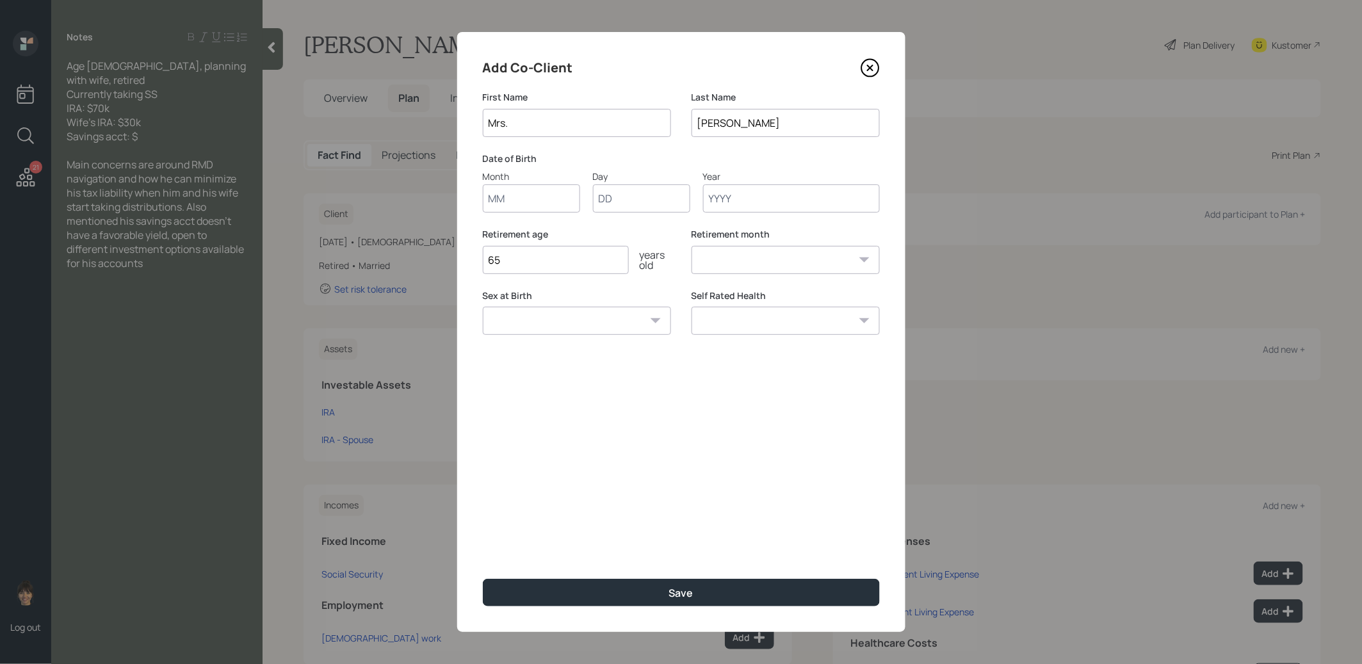
type input "Mrs."
click at [526, 202] on input "Month" at bounding box center [531, 198] width 97 height 28
type input "01"
type input "1954"
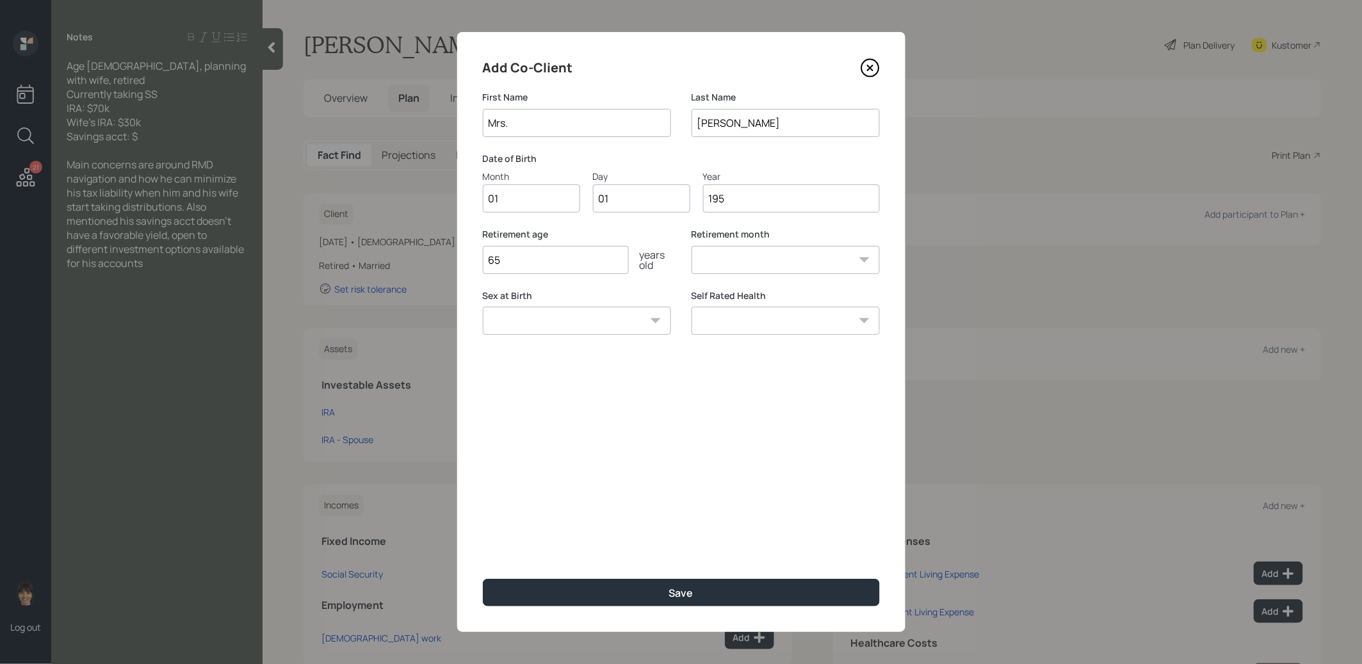
select select "1"
type input "1954"
click at [577, 594] on button "Save" at bounding box center [681, 593] width 397 height 28
